Goal: Download file/media

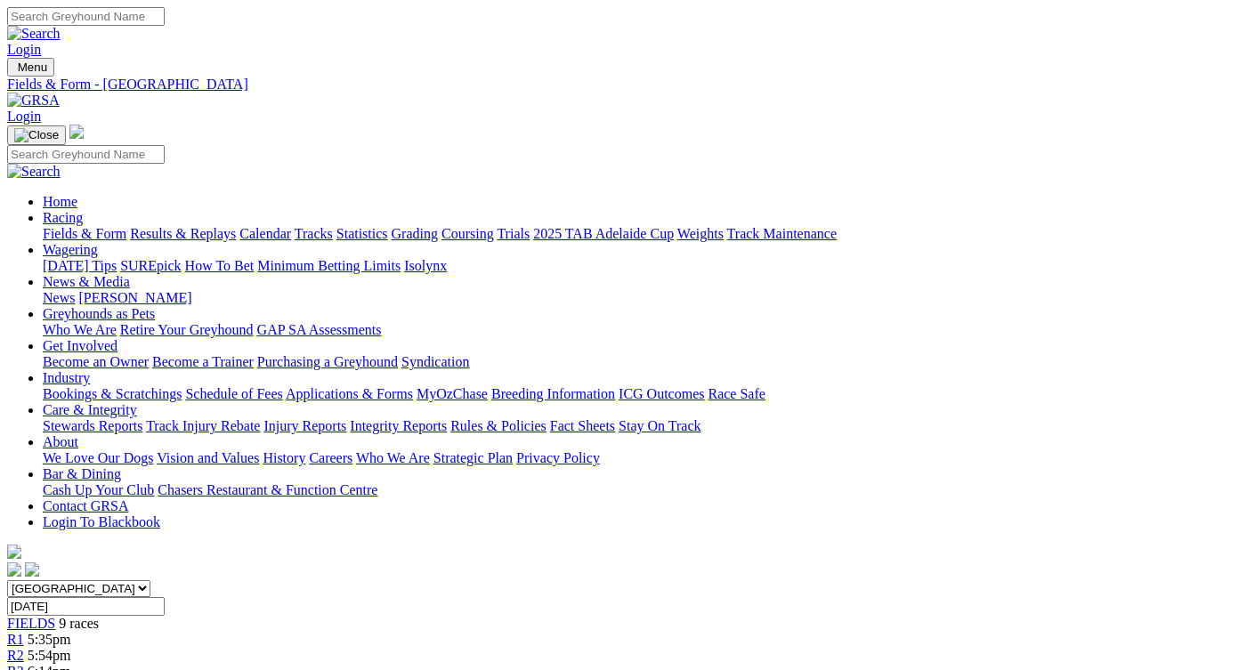
scroll to position [73, 0]
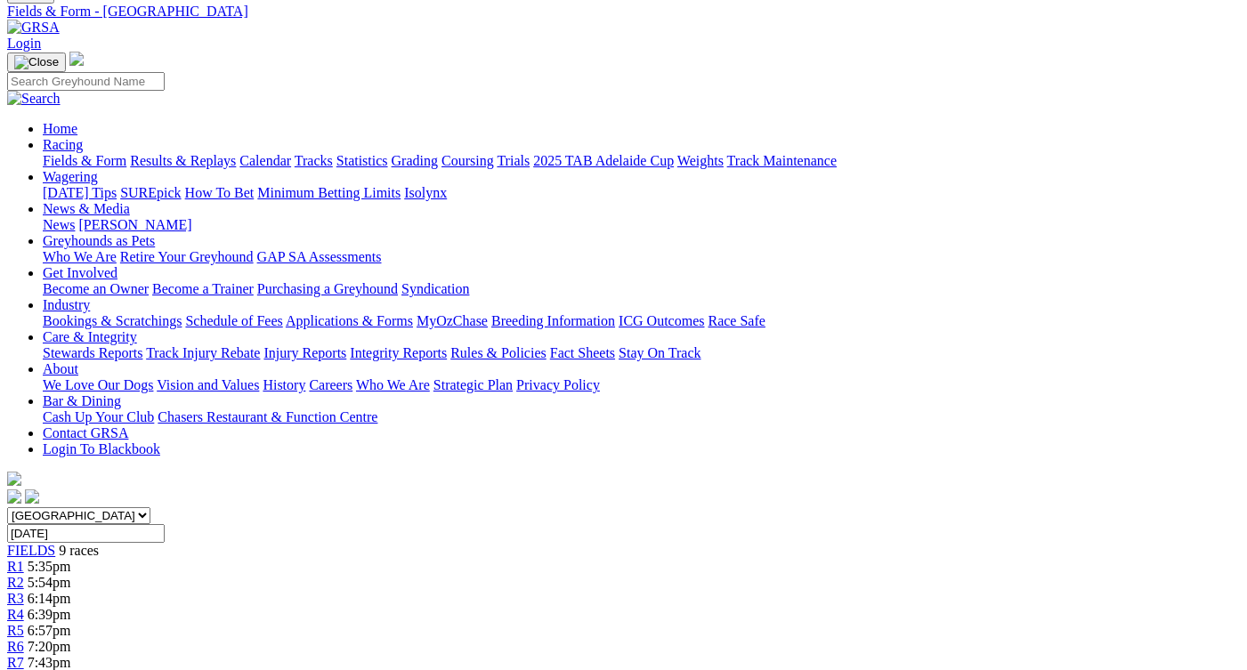
select select "SA"
click at [67, 508] on select "South Australia New South Wales Northern Territory Queensland Tasmania Victoria…" at bounding box center [78, 516] width 143 height 17
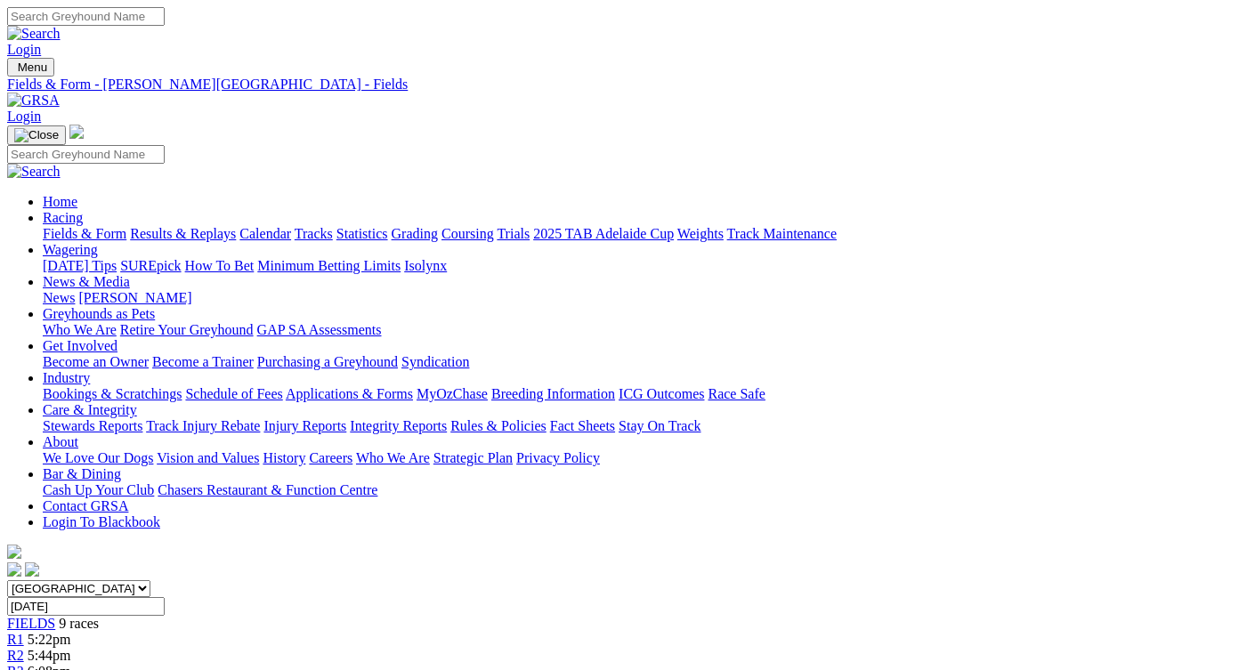
click at [922, 232] on link "CSV (Excel)" at bounding box center [926, 224] width 73 height 15
